Goal: Task Accomplishment & Management: Manage account settings

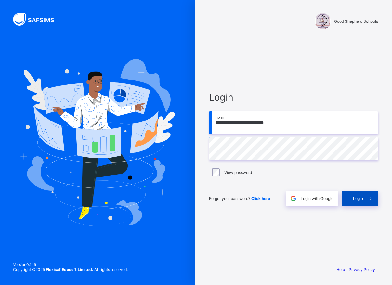
click at [355, 197] on span "Login" at bounding box center [358, 198] width 10 height 5
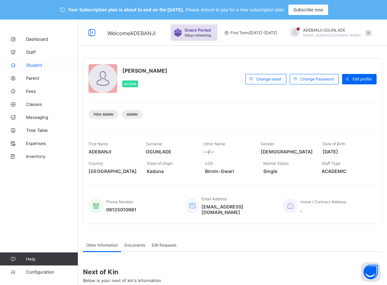
click at [34, 63] on span "Student" at bounding box center [52, 64] width 52 height 5
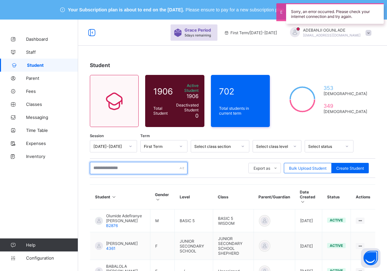
click at [110, 167] on input "text" at bounding box center [139, 168] width 98 height 12
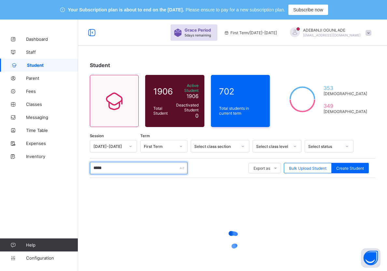
click at [110, 167] on input "*****" at bounding box center [139, 168] width 98 height 12
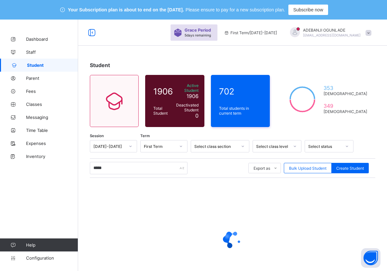
click at [190, 190] on div at bounding box center [232, 240] width 285 height 124
click at [189, 190] on div at bounding box center [232, 240] width 285 height 124
click at [120, 166] on input "*****" at bounding box center [139, 168] width 98 height 12
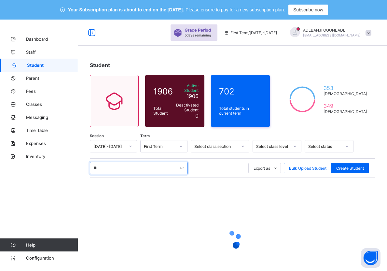
type input "*"
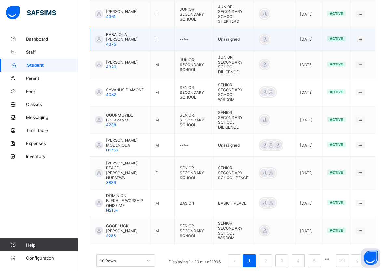
scroll to position [232, 0]
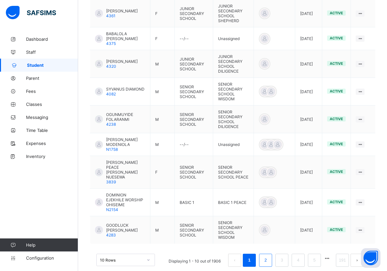
click at [271, 256] on li "2" at bounding box center [265, 259] width 13 height 13
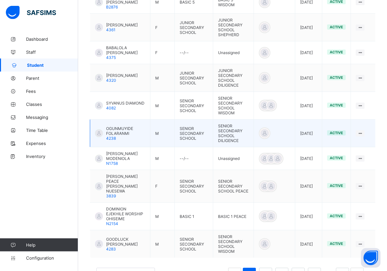
scroll to position [236, 0]
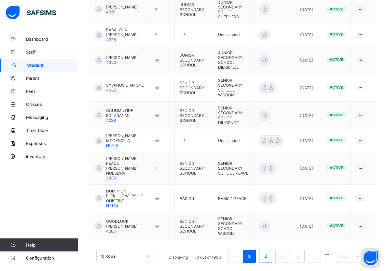
click at [268, 252] on link "2" at bounding box center [265, 256] width 6 height 8
click at [285, 252] on link "3" at bounding box center [281, 256] width 6 height 8
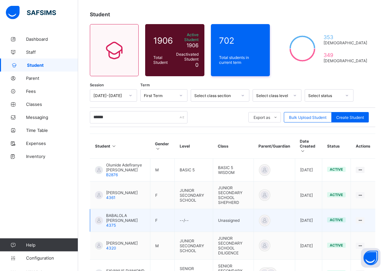
scroll to position [37, 0]
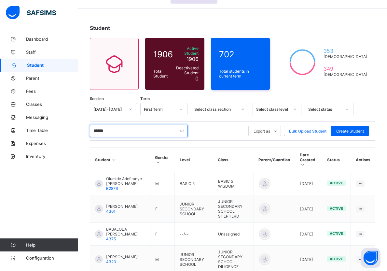
click at [132, 132] on input "******" at bounding box center [139, 131] width 98 height 12
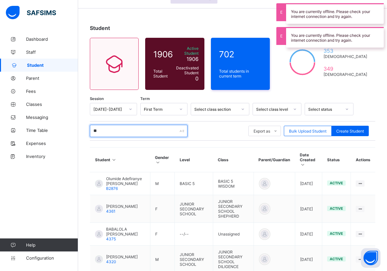
type input "*"
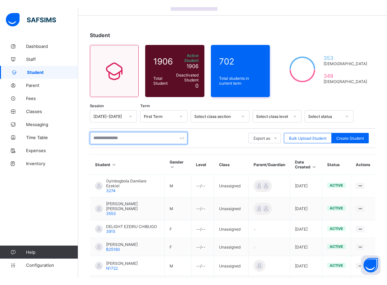
scroll to position [33, 0]
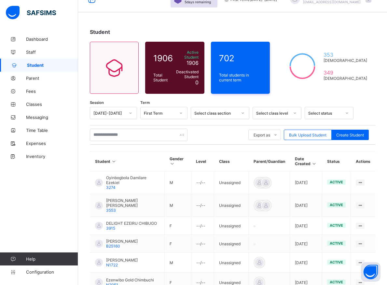
click at [27, 196] on div "Dashboard Staff Student Parent Fees Classes Messaging Time Table Expenses Inven…" at bounding box center [39, 155] width 78 height 259
click at [314, 21] on div "Student 1906 Total Student Active Student 1906 Deactivated Student 0 702 Total …" at bounding box center [232, 216] width 309 height 394
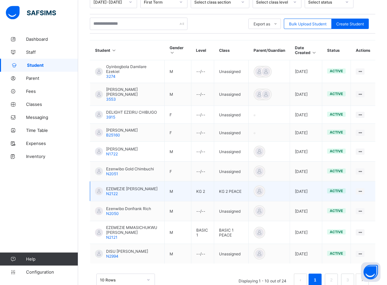
scroll to position [159, 0]
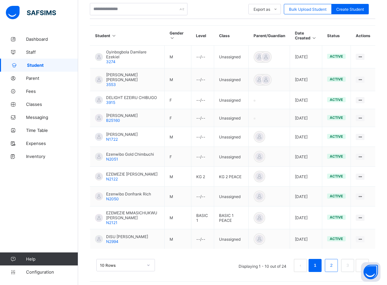
click at [334, 264] on link "2" at bounding box center [331, 265] width 6 height 8
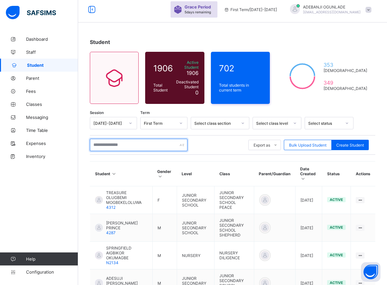
click at [151, 144] on input "text" at bounding box center [139, 145] width 98 height 12
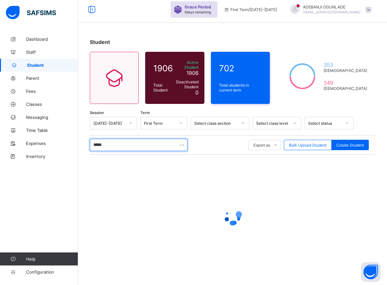
type input "******"
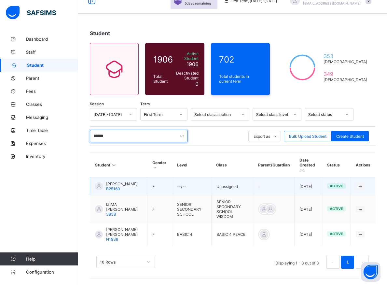
scroll to position [29, 0]
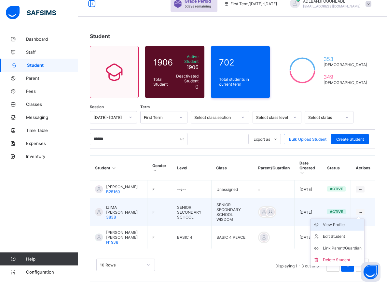
click at [338, 221] on div "View Profile" at bounding box center [342, 224] width 39 height 7
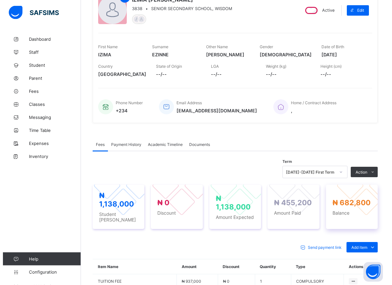
scroll to position [95, 0]
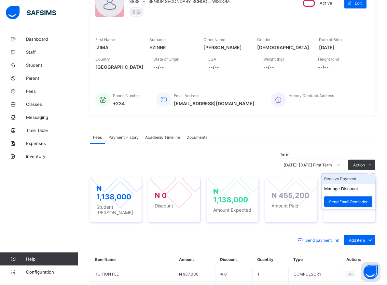
click at [348, 179] on li "Receive Payment" at bounding box center [347, 178] width 53 height 10
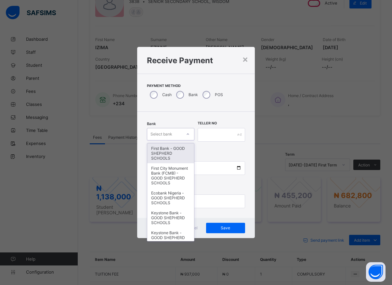
click at [183, 133] on div at bounding box center [187, 134] width 11 height 10
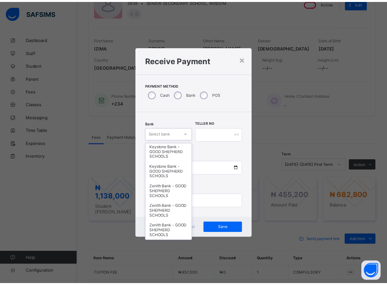
scroll to position [190, 0]
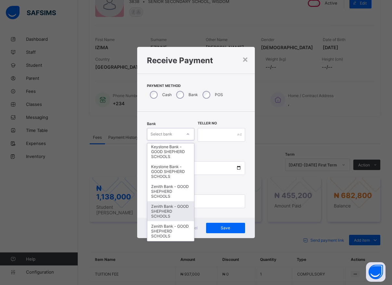
click at [162, 213] on div "Zenith Bank - GOOD SHEPHERD SCHOOLS" at bounding box center [170, 211] width 47 height 20
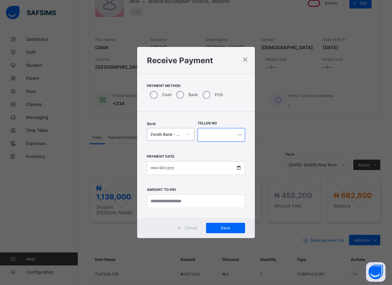
click at [214, 135] on input "text" at bounding box center [221, 135] width 47 height 14
type input "*****"
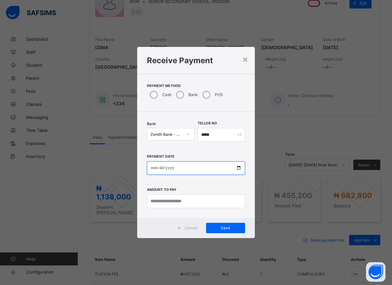
click at [237, 171] on input "date" at bounding box center [196, 168] width 98 height 14
click at [238, 170] on input "date" at bounding box center [196, 168] width 98 height 14
type input "**********"
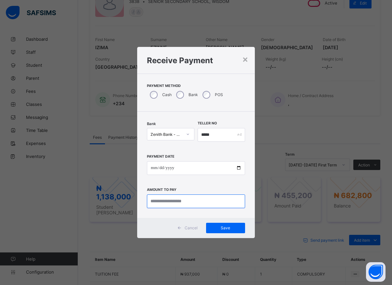
click at [184, 204] on input "currency" at bounding box center [196, 201] width 98 height 14
type input "*********"
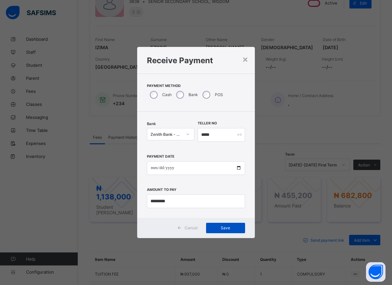
click at [221, 226] on span "Save" at bounding box center [225, 227] width 29 height 5
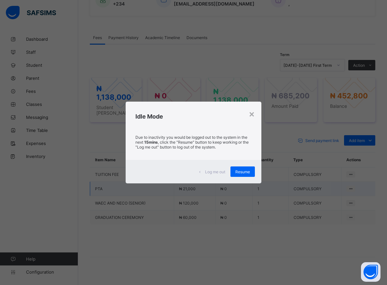
scroll to position [198, 0]
